Goal: Information Seeking & Learning: Stay updated

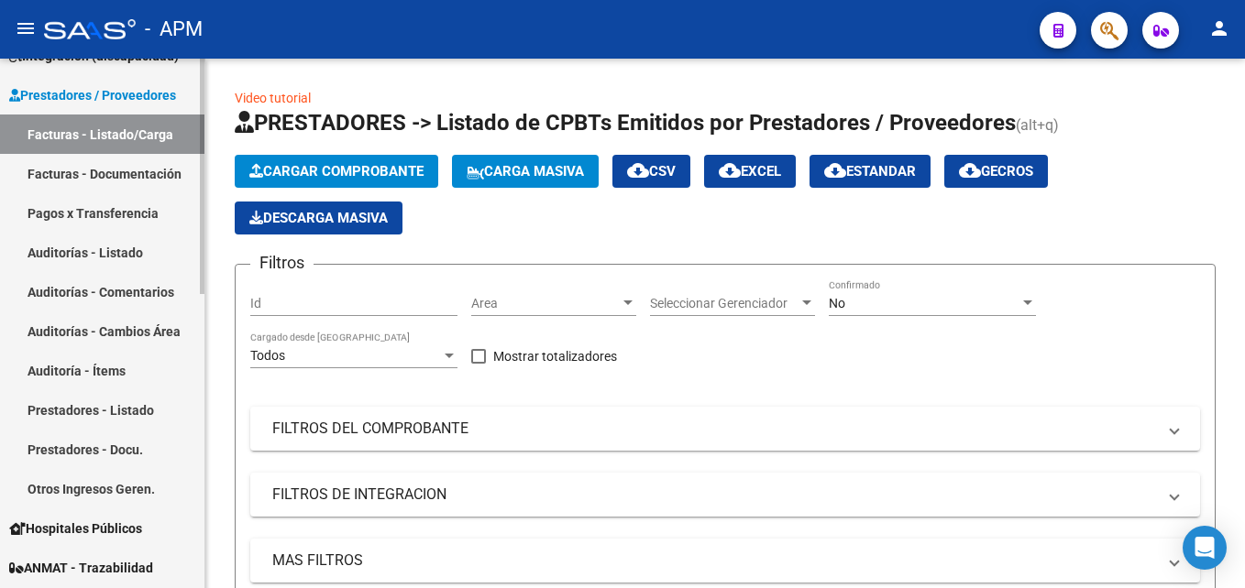
scroll to position [214, 0]
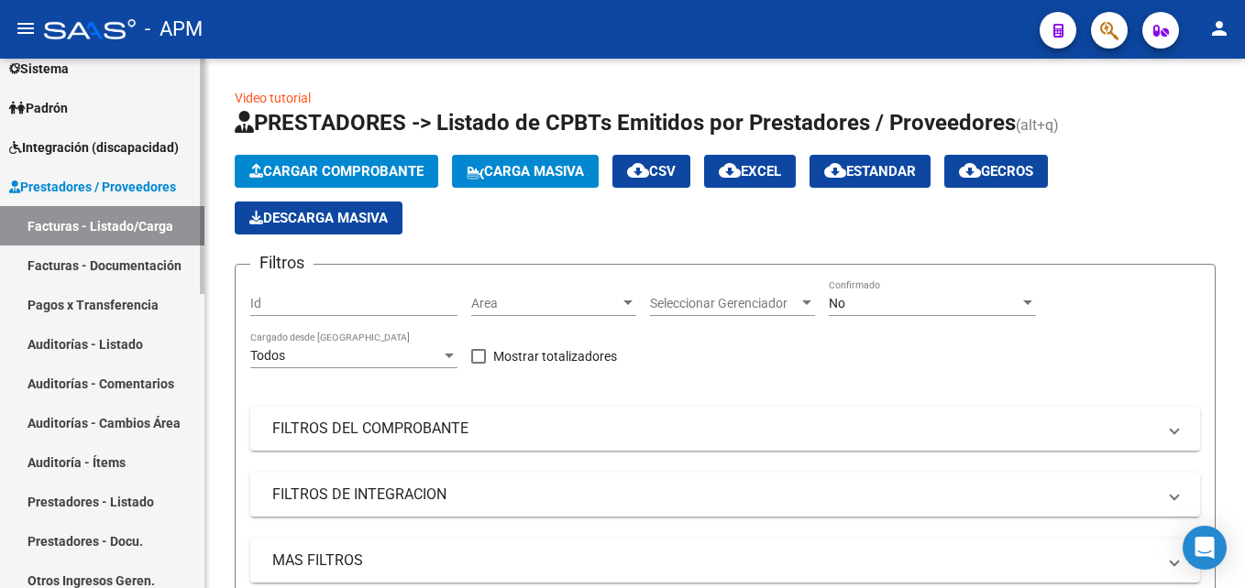
click at [119, 145] on span "Integración (discapacidad)" at bounding box center [94, 147] width 170 height 20
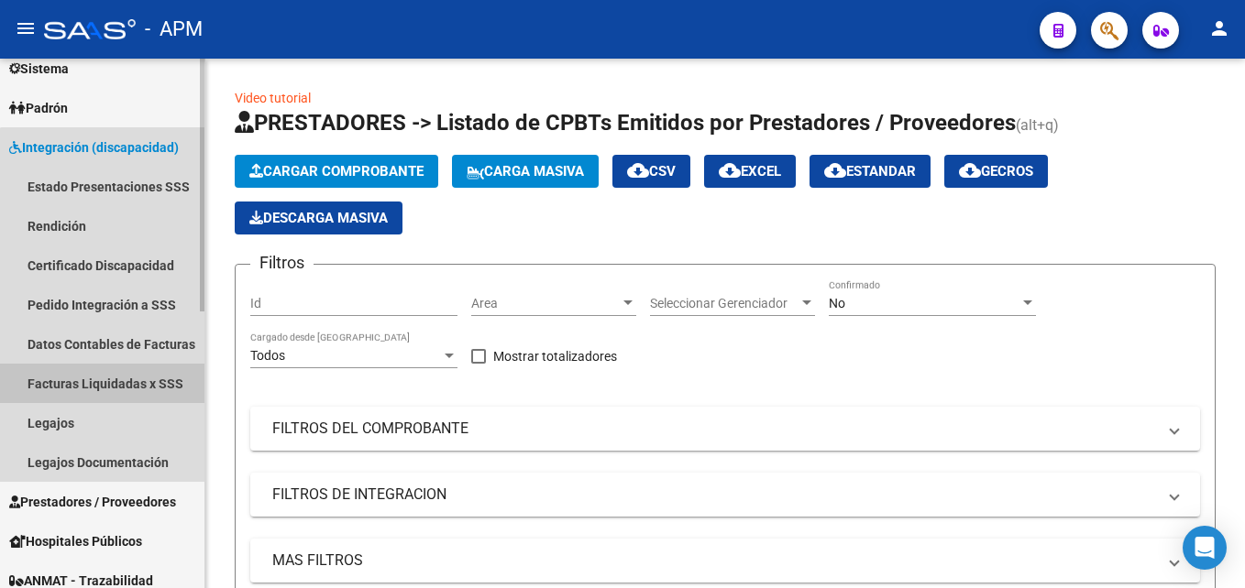
click at [105, 376] on link "Facturas Liquidadas x SSS" at bounding box center [102, 383] width 204 height 39
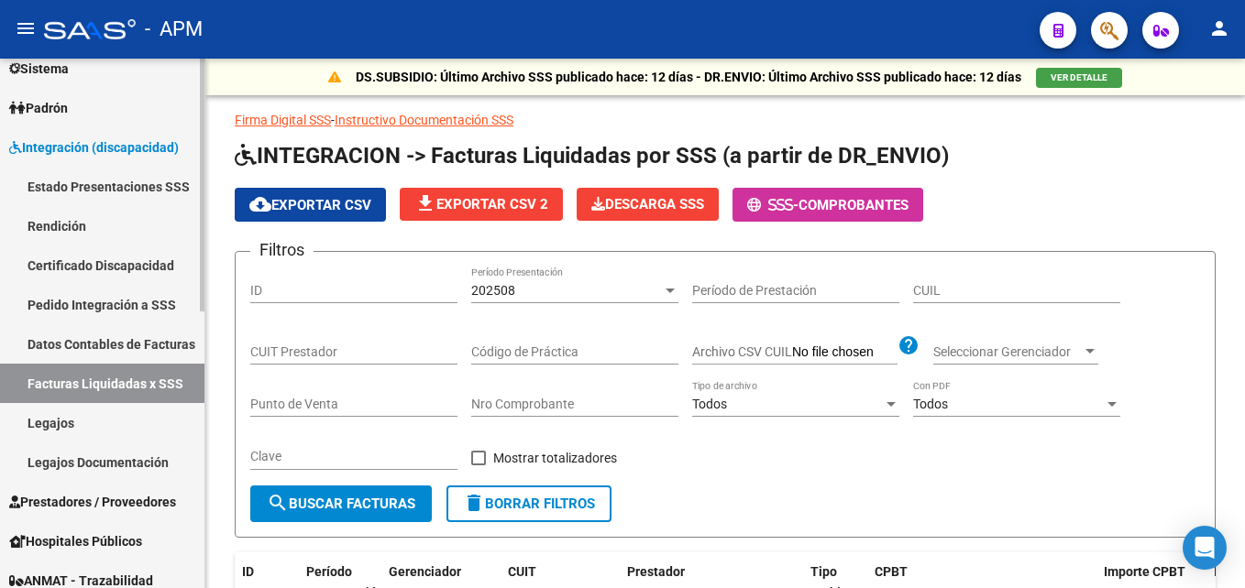
click at [104, 106] on link "Padrón" at bounding box center [102, 107] width 204 height 39
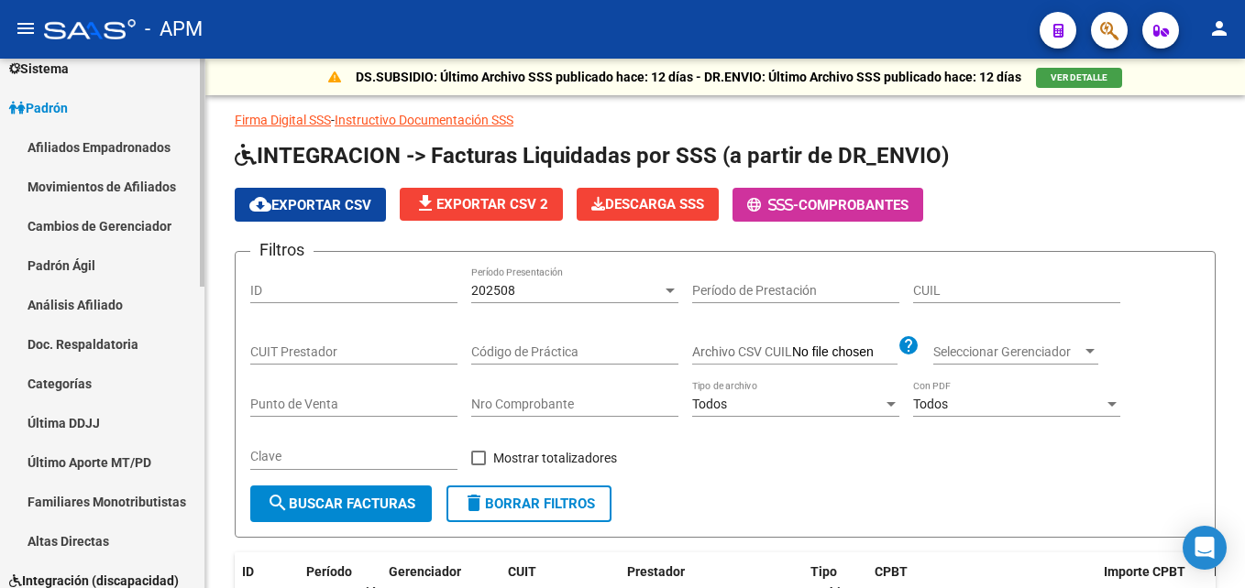
click at [104, 186] on link "Movimientos de Afiliados" at bounding box center [102, 186] width 204 height 39
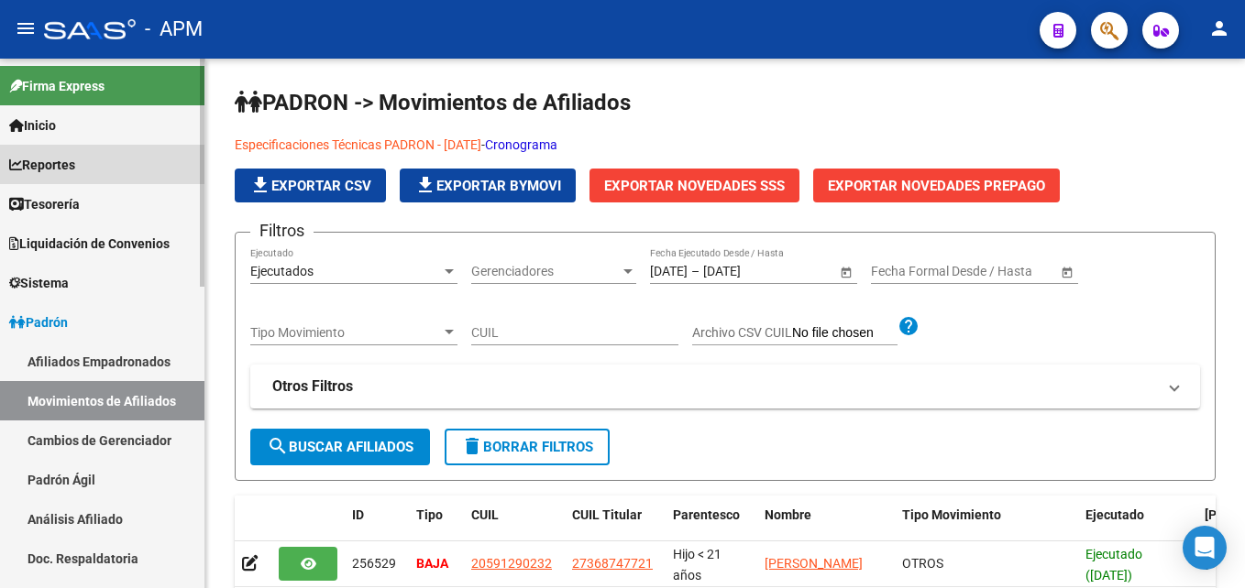
click at [99, 157] on link "Reportes" at bounding box center [102, 164] width 204 height 39
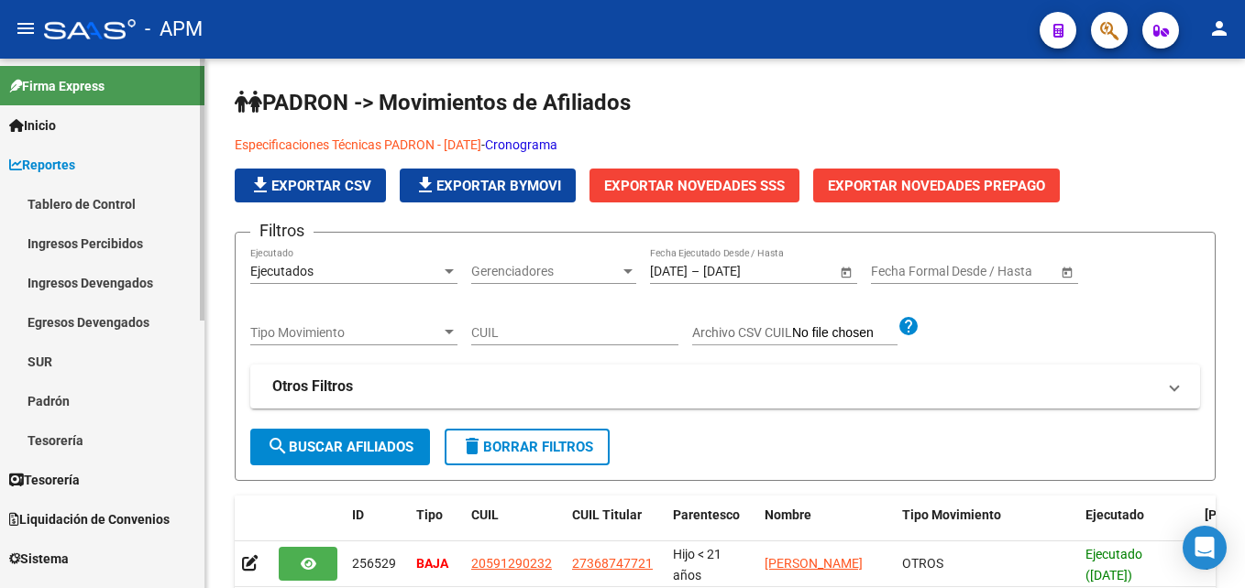
click at [71, 126] on link "Inicio" at bounding box center [102, 124] width 204 height 39
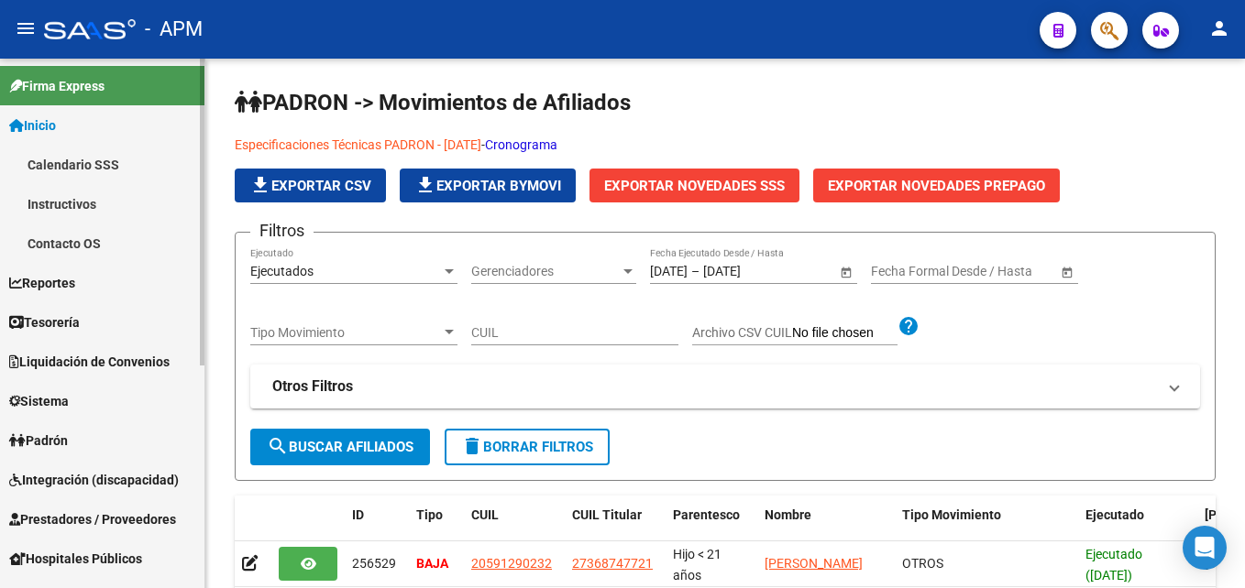
click at [85, 165] on link "Calendario SSS" at bounding box center [102, 164] width 204 height 39
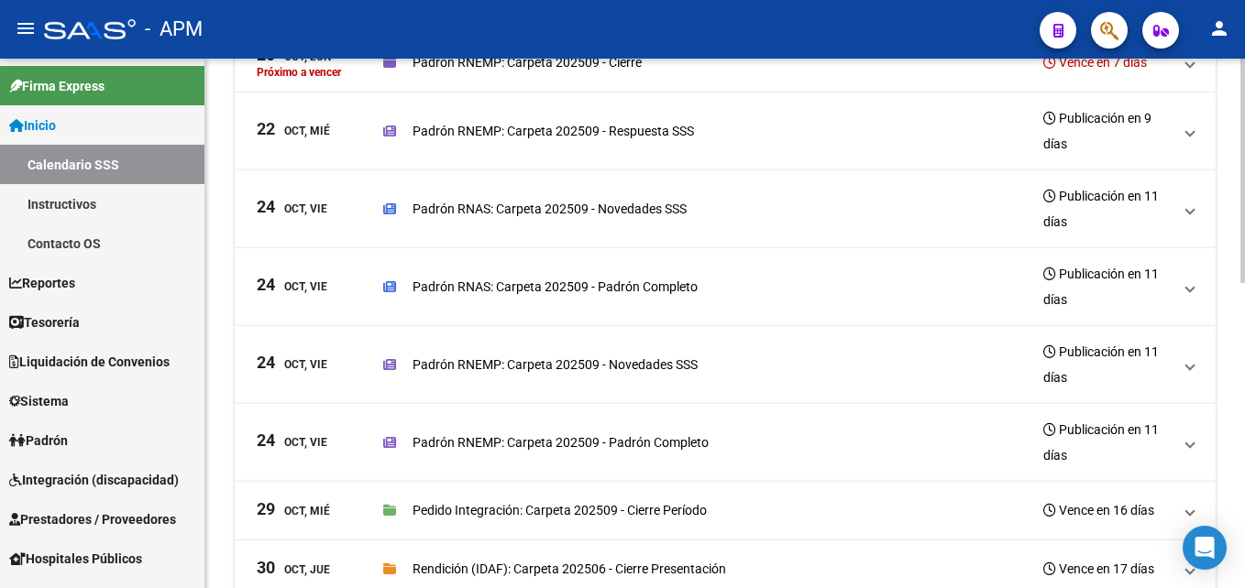
scroll to position [458, 0]
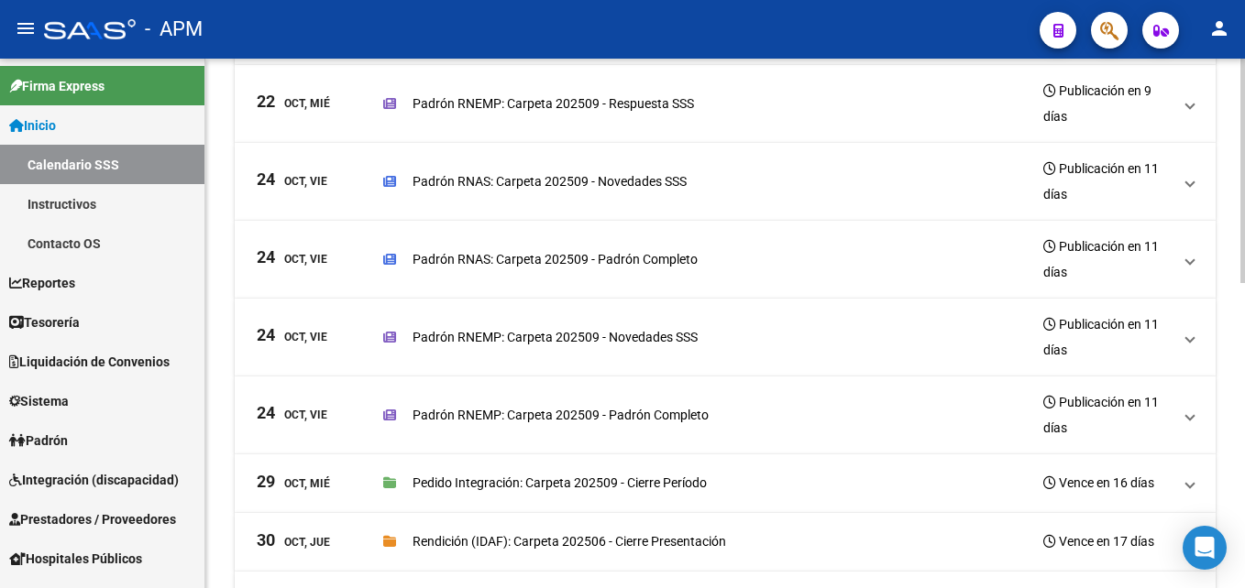
click at [868, 200] on div "Padrón RNAS: Carpeta 202509 - Novedades SSS Publicación en 11 días" at bounding box center [777, 181] width 788 height 51
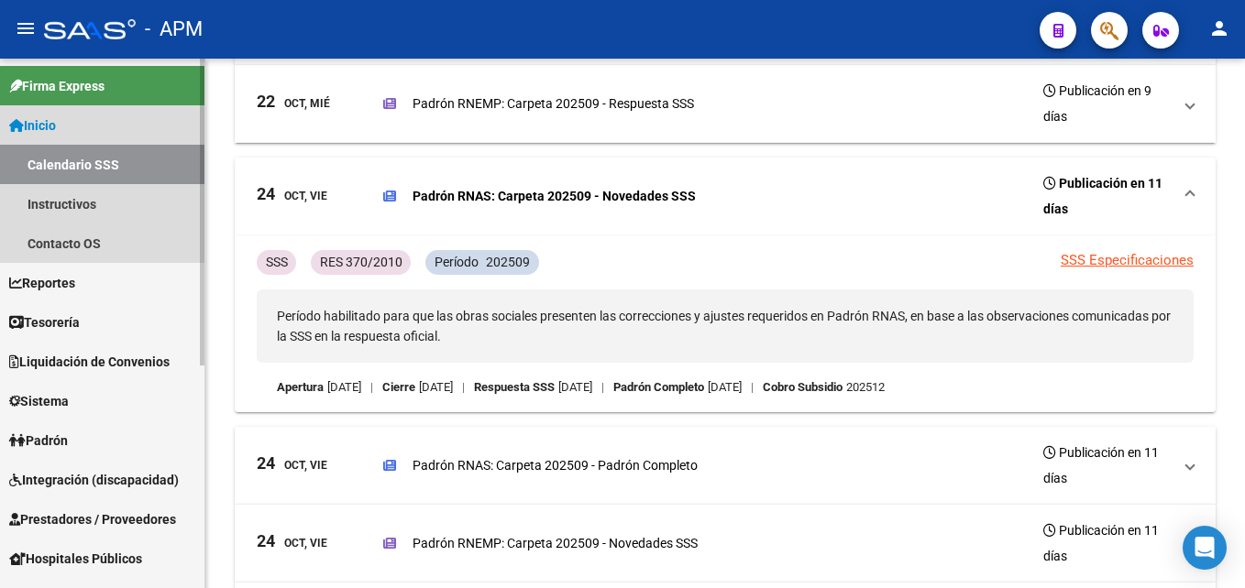
click at [78, 119] on link "Inicio" at bounding box center [102, 124] width 204 height 39
